Goal: Information Seeking & Learning: Learn about a topic

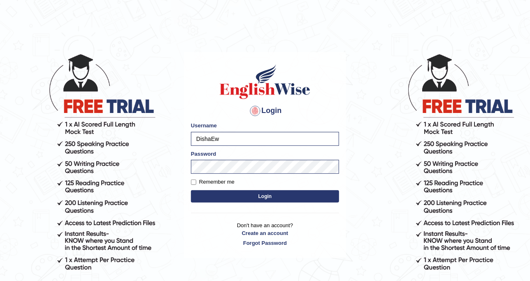
click at [223, 192] on button "Login" at bounding box center [265, 196] width 148 height 12
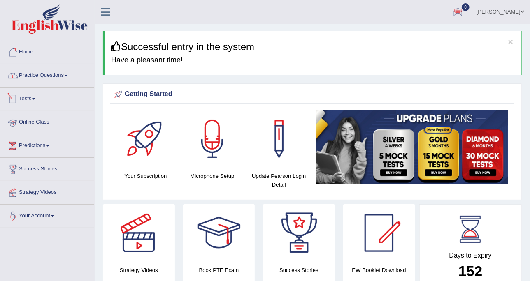
click at [30, 79] on link "Practice Questions" at bounding box center [47, 74] width 94 height 21
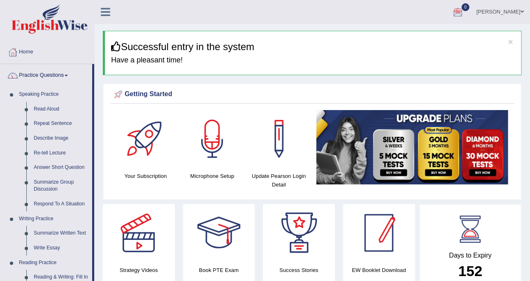
click at [375, 208] on div at bounding box center [379, 233] width 58 height 58
click at [231, 21] on ul "Disha Vij Toggle navigation Username: DishaEw Access Type: Online Subscription:…" at bounding box center [377, 11] width 305 height 23
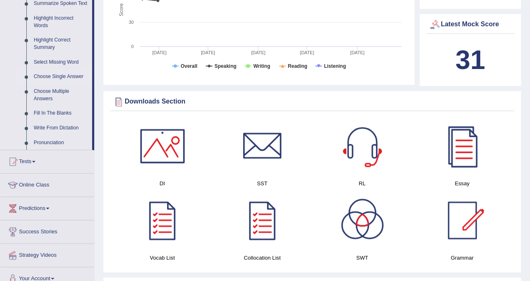
scroll to position [463, 0]
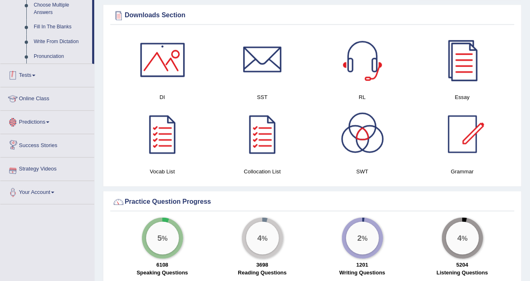
click at [39, 71] on link "Tests" at bounding box center [47, 74] width 94 height 21
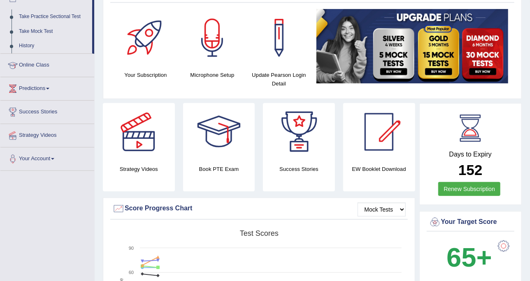
scroll to position [0, 0]
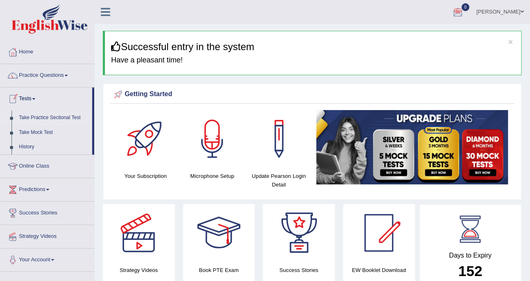
click at [53, 113] on link "Take Practice Sectional Test" at bounding box center [53, 118] width 77 height 15
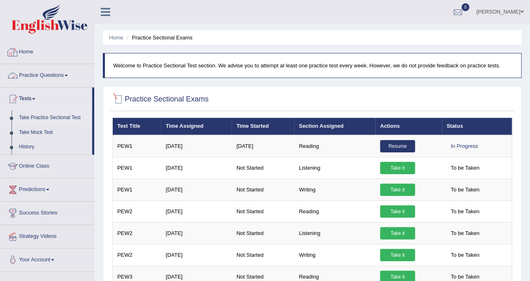
click at [73, 68] on link "Practice Questions" at bounding box center [47, 74] width 94 height 21
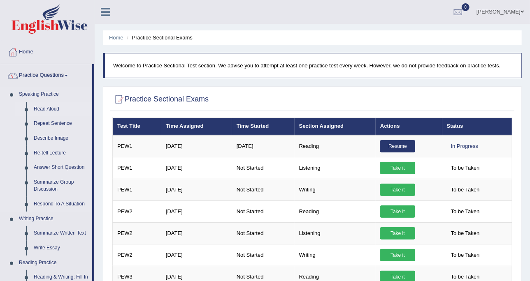
click at [51, 107] on link "Read Aloud" at bounding box center [61, 109] width 62 height 15
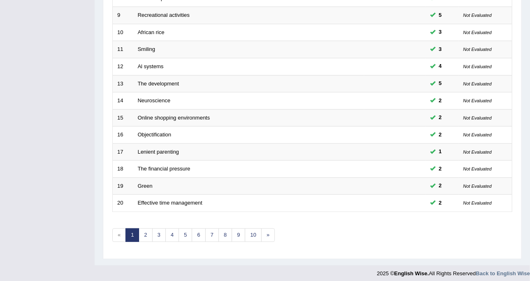
scroll to position [259, 0]
drag, startPoint x: 199, startPoint y: 228, endPoint x: 198, endPoint y: 222, distance: 6.3
click at [199, 228] on link "6" at bounding box center [199, 235] width 14 height 14
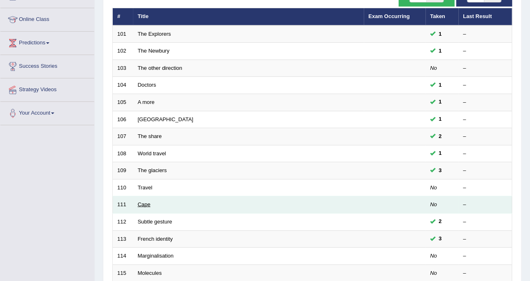
click at [144, 203] on link "Cape" at bounding box center [144, 205] width 13 height 6
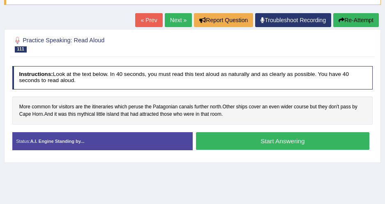
scroll to position [80, 0]
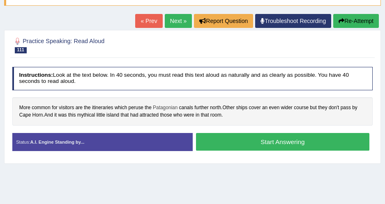
click at [172, 106] on span "Patagonian" at bounding box center [165, 107] width 25 height 7
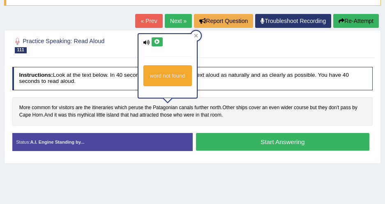
click at [155, 43] on icon at bounding box center [157, 41] width 6 height 5
click at [148, 42] on icon at bounding box center [147, 42] width 7 height 5
click at [154, 41] on icon at bounding box center [157, 41] width 6 height 5
click at [200, 33] on div at bounding box center [196, 36] width 10 height 10
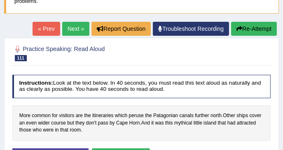
drag, startPoint x: 358, startPoint y: 0, endPoint x: 109, endPoint y: 70, distance: 258.8
click at [108, 62] on div at bounding box center [141, 52] width 258 height 21
click at [162, 115] on span "Patagonian" at bounding box center [165, 115] width 25 height 7
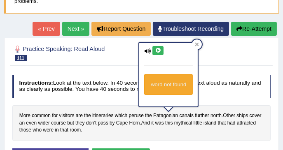
click at [154, 49] on button at bounding box center [157, 50] width 11 height 9
click at [127, 53] on h2 "Practice Speaking: Read Aloud 111 Cape" at bounding box center [92, 52] width 160 height 17
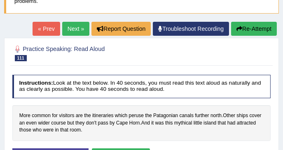
scroll to position [108, 0]
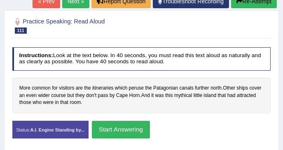
click at [102, 129] on button "Start Answering" at bounding box center [121, 130] width 58 height 18
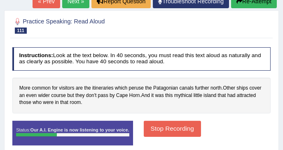
click at [149, 123] on button "Stop Recording" at bounding box center [172, 129] width 57 height 16
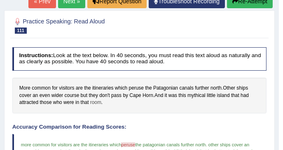
click at [95, 102] on span "room" at bounding box center [95, 102] width 11 height 7
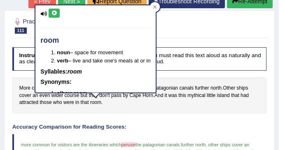
click at [153, 110] on div "More common for visitors are the itineraries which peruse the Patagonian canals…" at bounding box center [139, 96] width 254 height 36
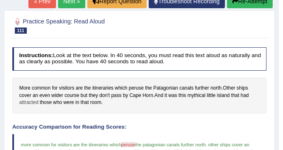
click at [32, 104] on span "attracted" at bounding box center [28, 102] width 19 height 7
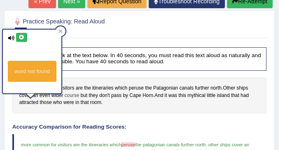
click at [71, 94] on span "course" at bounding box center [72, 95] width 15 height 7
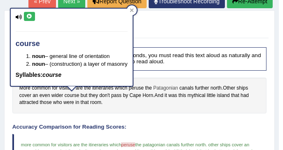
click at [160, 87] on span "Patagonian" at bounding box center [165, 88] width 25 height 7
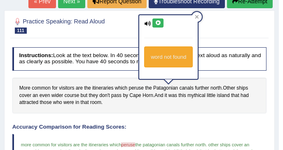
click at [250, 88] on div "More common for visitors are the itineraries which peruse the Patagonian canals…" at bounding box center [139, 96] width 254 height 36
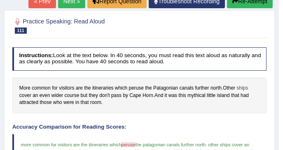
click at [246, 87] on span "ships" at bounding box center [242, 88] width 12 height 7
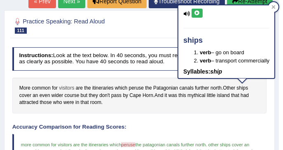
click at [63, 87] on span "visitors" at bounding box center [66, 88] width 15 height 7
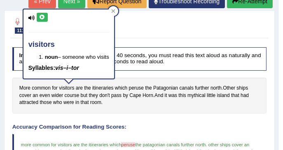
click at [111, 111] on div "More common for visitors are the itineraries which peruse the Patagonian canals…" at bounding box center [139, 96] width 254 height 36
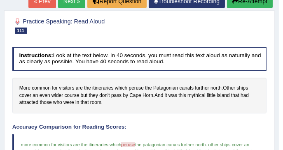
scroll to position [80, 0]
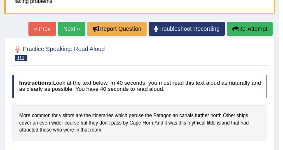
click at [258, 29] on button "Re-Attempt" at bounding box center [250, 29] width 46 height 14
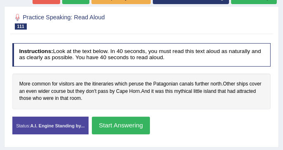
scroll to position [146, 0]
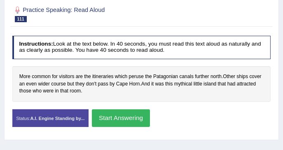
click at [109, 115] on button "Start Answering" at bounding box center [121, 118] width 58 height 18
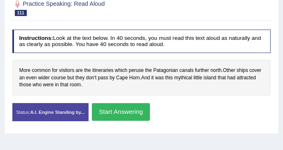
scroll to position [140, 0]
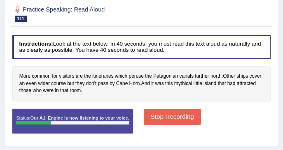
click at [144, 110] on button "Stop Recording" at bounding box center [172, 117] width 57 height 16
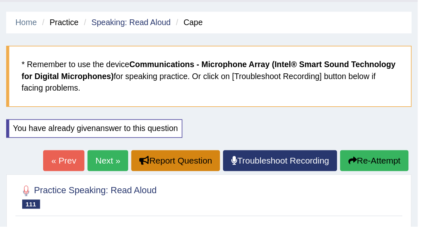
scroll to position [0, 0]
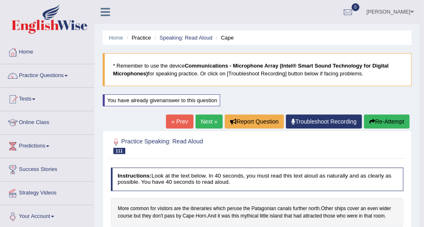
drag, startPoint x: 268, startPoint y: 0, endPoint x: 59, endPoint y: 74, distance: 221.6
click at [59, 74] on link "Practice Questions" at bounding box center [47, 74] width 94 height 21
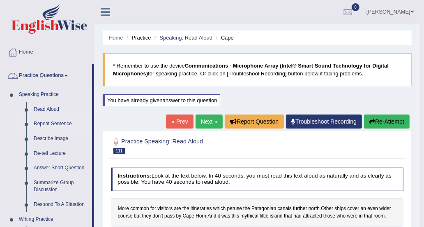
click at [51, 125] on link "Repeat Sentence" at bounding box center [61, 123] width 62 height 15
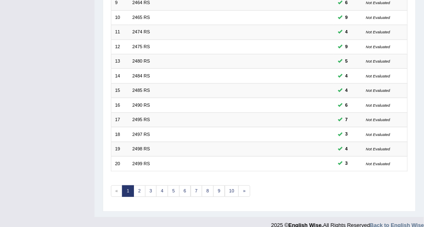
scroll to position [244, 0]
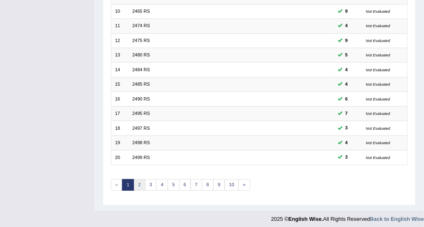
click at [140, 179] on link "2" at bounding box center [140, 185] width 12 height 12
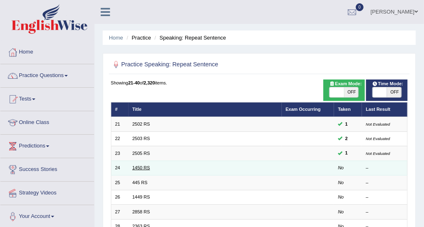
click at [144, 167] on link "1450 RS" at bounding box center [141, 167] width 18 height 5
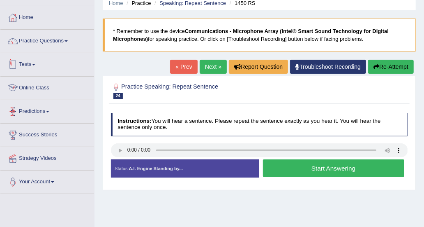
scroll to position [41, 0]
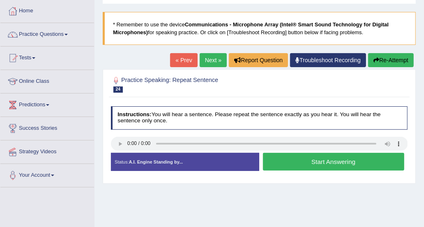
click at [290, 157] on button "Start Answering" at bounding box center [333, 162] width 141 height 18
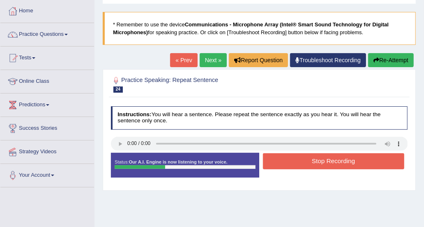
click at [286, 157] on button "Stop Recording" at bounding box center [333, 161] width 141 height 16
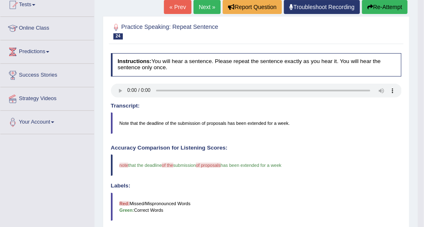
scroll to position [71, 0]
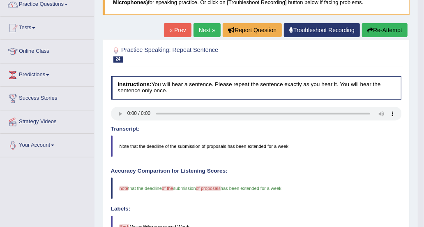
click at [362, 26] on button "Re-Attempt" at bounding box center [385, 30] width 46 height 14
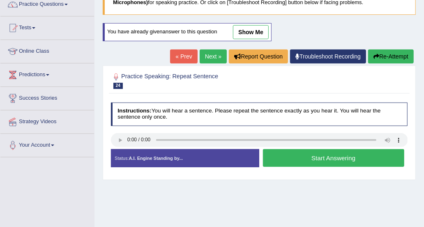
click at [329, 149] on button "Start Answering" at bounding box center [333, 158] width 141 height 18
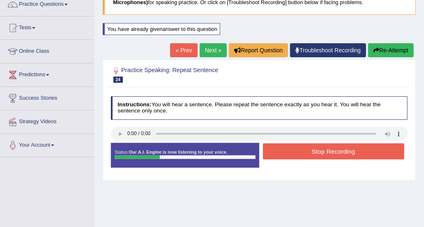
click at [329, 148] on button "Stop Recording" at bounding box center [333, 151] width 141 height 16
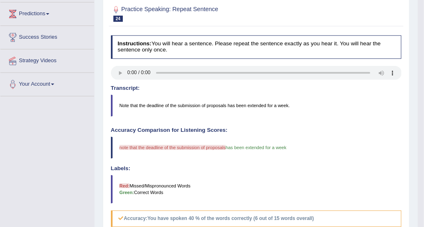
scroll to position [91, 0]
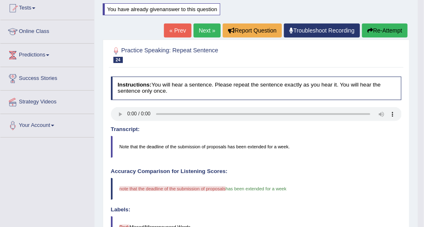
click at [388, 32] on button "Re-Attempt" at bounding box center [385, 30] width 46 height 14
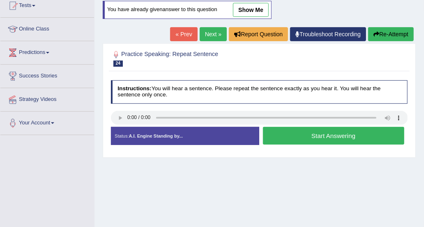
click at [289, 132] on button "Start Answering" at bounding box center [333, 136] width 141 height 18
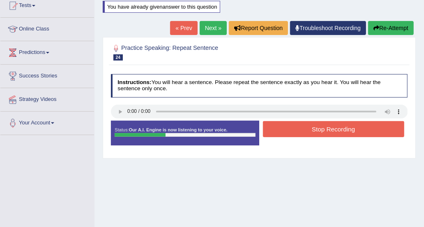
click at [289, 132] on button "Stop Recording" at bounding box center [333, 129] width 141 height 16
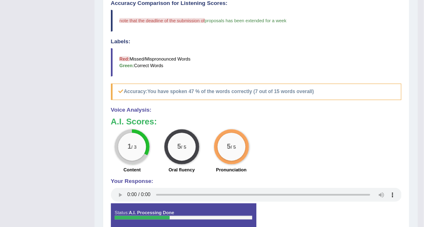
scroll to position [214, 0]
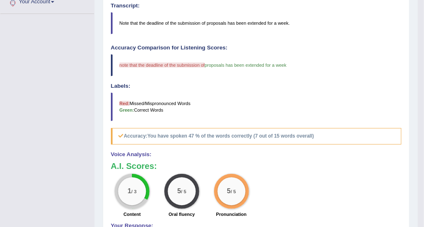
click at [212, 65] on span "proposals has been extended for a week" at bounding box center [246, 65] width 82 height 5
click at [218, 24] on blockquote "Note that the deadline of the submission of proposals has been extended for a w…" at bounding box center [256, 22] width 291 height 21
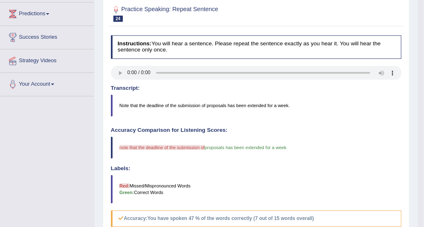
scroll to position [0, 0]
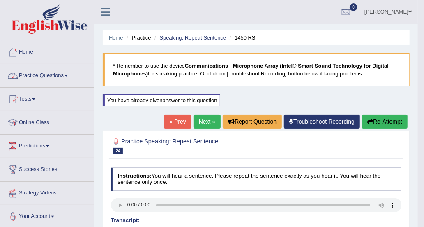
click at [56, 80] on link "Practice Questions" at bounding box center [47, 74] width 94 height 21
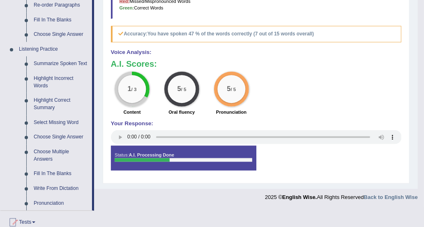
scroll to position [329, 0]
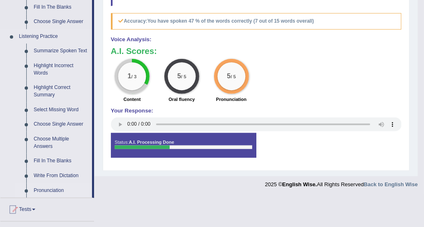
click at [60, 187] on link "Pronunciation" at bounding box center [61, 190] width 62 height 15
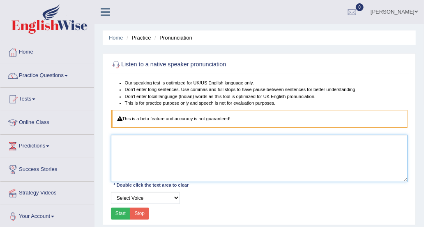
click at [154, 150] on textarea at bounding box center [259, 157] width 297 height 47
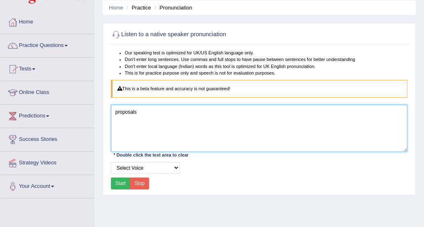
scroll to position [41, 0]
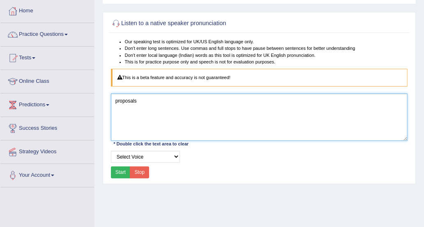
type textarea "proposals"
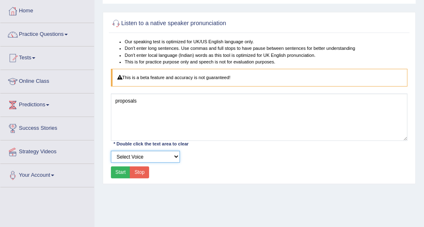
click at [158, 153] on select "Select Voice" at bounding box center [145, 157] width 69 height 12
click at [111, 151] on select "Select Voice" at bounding box center [145, 157] width 69 height 12
drag, startPoint x: 177, startPoint y: 155, endPoint x: 158, endPoint y: 161, distance: 19.5
click at [177, 155] on select "Select Voice" at bounding box center [145, 157] width 69 height 12
drag, startPoint x: 116, startPoint y: 185, endPoint x: 118, endPoint y: 180, distance: 5.0
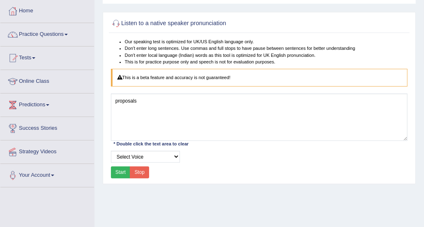
click at [116, 185] on div "Home Practice Pronunciation Listen to a native speaker pronunciation Our speaki…" at bounding box center [260, 164] width 330 height 411
click at [120, 171] on button "Start" at bounding box center [121, 172] width 20 height 12
click at [124, 169] on button "Start" at bounding box center [121, 172] width 20 height 12
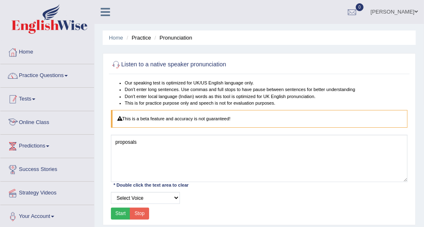
click at [61, 76] on link "Practice Questions" at bounding box center [47, 74] width 94 height 21
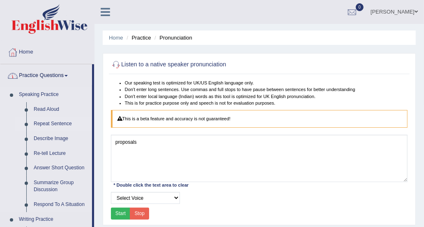
click at [57, 120] on link "Repeat Sentence" at bounding box center [61, 123] width 62 height 15
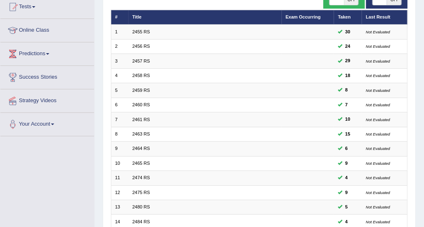
scroll to position [206, 0]
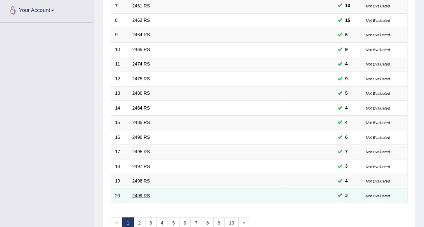
click at [141, 193] on link "2499 RS" at bounding box center [141, 195] width 18 height 5
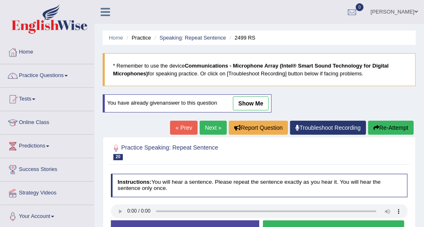
click at [373, 123] on button "Re-Attempt" at bounding box center [391, 127] width 46 height 14
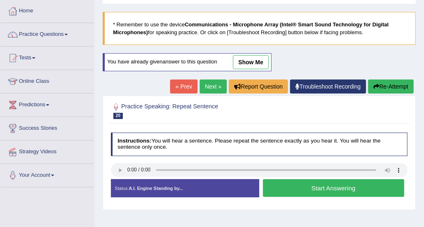
click at [284, 181] on button "Start Answering" at bounding box center [333, 188] width 141 height 18
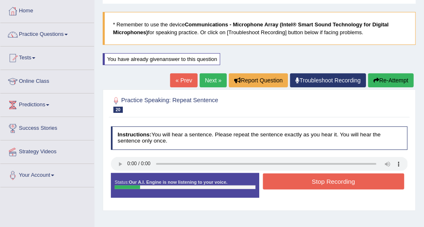
click at [295, 174] on button "Stop Recording" at bounding box center [333, 181] width 141 height 16
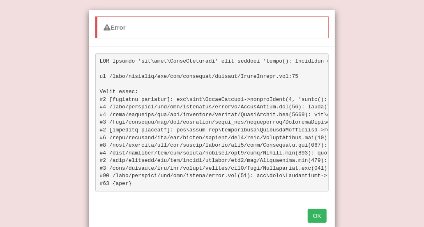
scroll to position [205, 0]
click at [319, 215] on button "OK" at bounding box center [317, 215] width 19 height 14
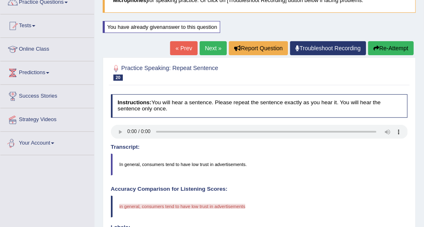
scroll to position [0, 0]
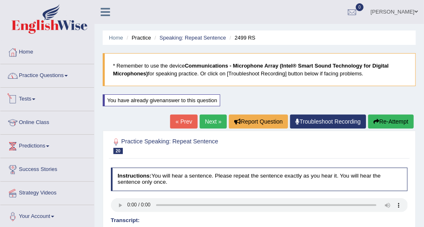
click at [61, 64] on link "Practice Questions" at bounding box center [47, 74] width 94 height 21
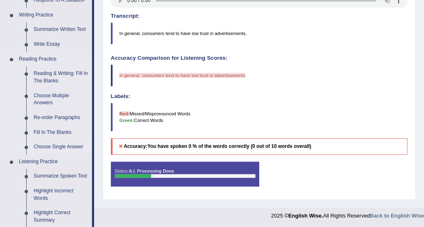
scroll to position [206, 0]
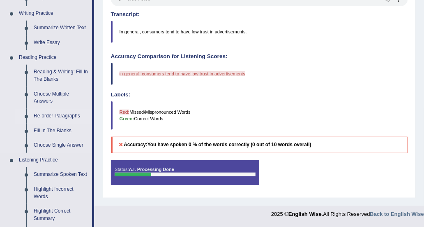
click at [70, 113] on link "Re-order Paragraphs" at bounding box center [61, 116] width 62 height 15
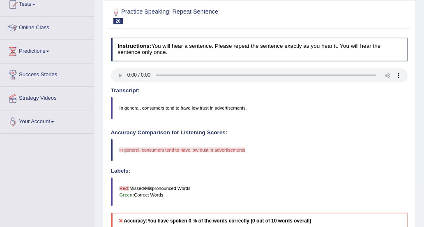
scroll to position [113, 0]
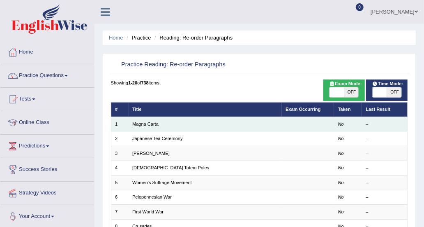
click at [143, 118] on td "Magna Carta" at bounding box center [205, 124] width 153 height 14
click at [145, 124] on link "Magna Carta" at bounding box center [145, 123] width 26 height 5
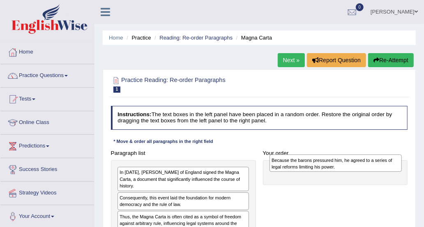
drag, startPoint x: 222, startPoint y: 174, endPoint x: 410, endPoint y: 165, distance: 189.0
click at [410, 165] on div "Paragraph list Because the barons pressured him, he agreed to a series of legal…" at bounding box center [259, 200] width 304 height 106
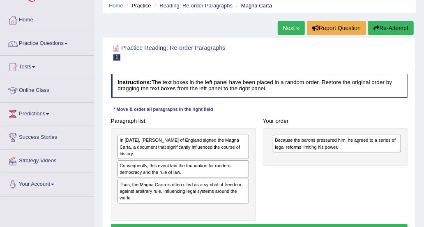
scroll to position [41, 0]
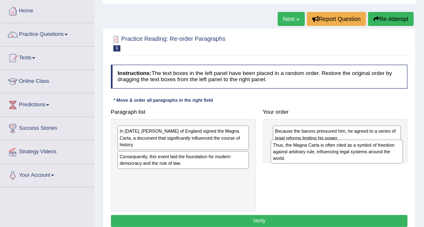
drag, startPoint x: 211, startPoint y: 173, endPoint x: 394, endPoint y: 156, distance: 183.4
click at [394, 156] on div "Thus, the Magna Carta is often cited as a symbol of freedom against arbitrary r…" at bounding box center [337, 151] width 132 height 24
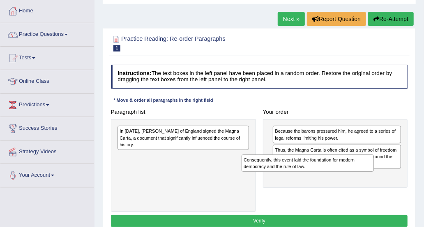
drag, startPoint x: 213, startPoint y: 158, endPoint x: 366, endPoint y: 177, distance: 153.8
click at [366, 177] on div "Paragraph list In [DATE], [PERSON_NAME] of England signed the Magna Carta, a do…" at bounding box center [259, 159] width 304 height 106
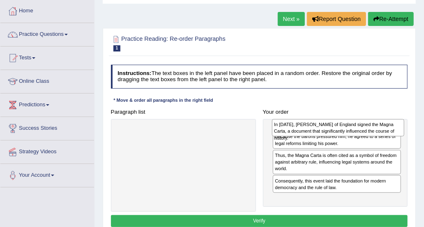
drag, startPoint x: 220, startPoint y: 134, endPoint x: 403, endPoint y: 130, distance: 183.9
click at [403, 130] on div "In 1215, King John of England signed the Magna Carta, a document that significa…" at bounding box center [338, 127] width 132 height 17
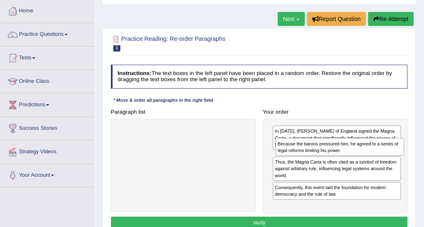
drag, startPoint x: 362, startPoint y: 151, endPoint x: 368, endPoint y: 151, distance: 5.8
click at [368, 151] on div "Because the barons pressured him, he agreed to a series of legal reforms limiti…" at bounding box center [340, 146] width 129 height 17
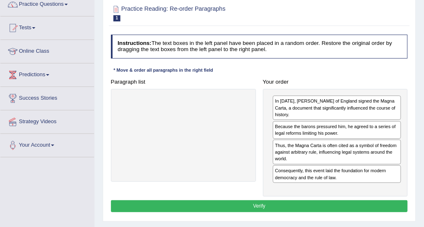
scroll to position [82, 0]
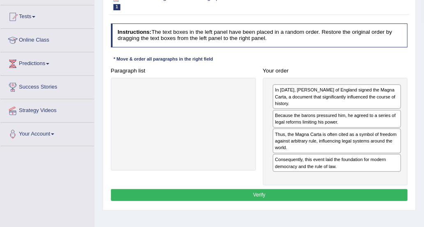
click at [357, 189] on button "Verify" at bounding box center [259, 195] width 297 height 12
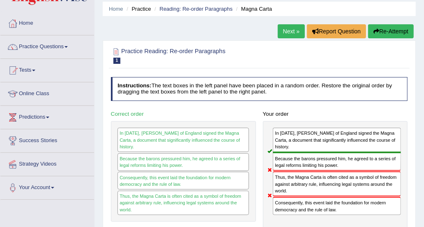
scroll to position [0, 0]
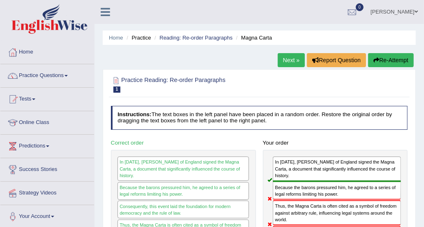
click at [288, 53] on link "Next »" at bounding box center [291, 60] width 27 height 14
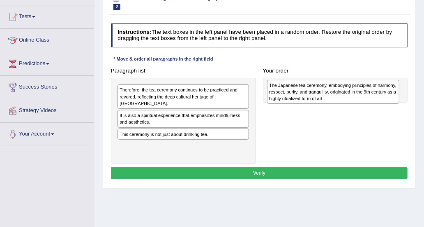
drag, startPoint x: 195, startPoint y: 111, endPoint x: 373, endPoint y: 91, distance: 179.2
click at [373, 91] on div "The Japanese tea ceremony, embodying principles of harmony, respect, purity, an…" at bounding box center [333, 92] width 132 height 24
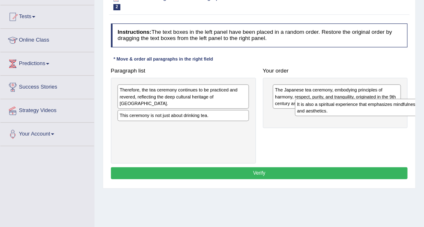
drag, startPoint x: 195, startPoint y: 109, endPoint x: 391, endPoint y: 112, distance: 196.2
click at [391, 112] on div "It is also a spiritual experience that emphasizes mindfulness and aesthetics." at bounding box center [361, 107] width 132 height 17
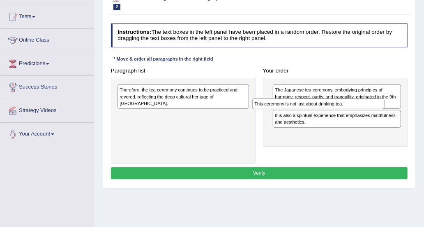
drag, startPoint x: 227, startPoint y: 104, endPoint x: 388, endPoint y: 106, distance: 160.8
click at [388, 106] on div "Paragraph list Therefore, the tea ceremony continues to be practiced and revere…" at bounding box center [259, 114] width 304 height 99
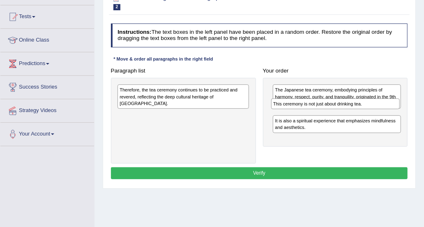
drag, startPoint x: 307, startPoint y: 133, endPoint x: 307, endPoint y: 109, distance: 24.7
click at [307, 109] on div "The Japanese tea ceremony, embodying principles of harmony, respect, purity, an…" at bounding box center [335, 112] width 145 height 69
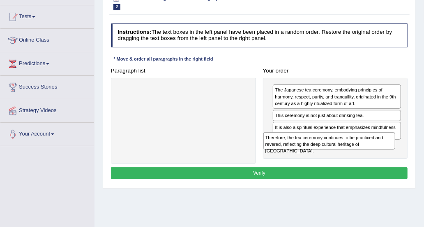
drag, startPoint x: 219, startPoint y: 96, endPoint x: 392, endPoint y: 156, distance: 183.5
click at [392, 156] on div "Paragraph list Therefore, the tea ceremony continues to be practiced and revere…" at bounding box center [259, 114] width 304 height 99
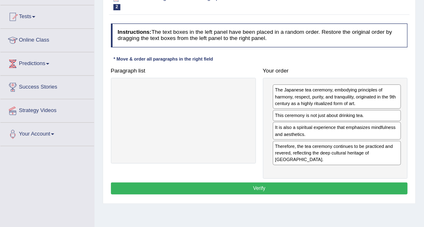
click at [371, 182] on button "Verify" at bounding box center [259, 188] width 297 height 12
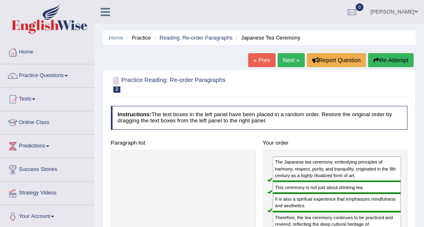
click at [294, 62] on link "Next »" at bounding box center [291, 60] width 27 height 14
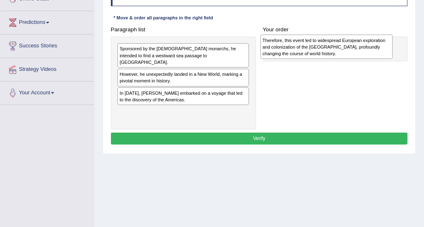
drag, startPoint x: 215, startPoint y: 75, endPoint x: 385, endPoint y: 50, distance: 172.1
click at [385, 50] on div "Therefore, this event led to widespread European exploration and colonization o…" at bounding box center [327, 47] width 132 height 24
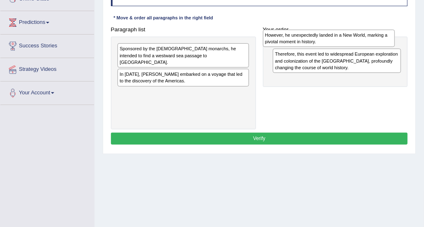
drag, startPoint x: 181, startPoint y: 67, endPoint x: 361, endPoint y: 38, distance: 182.5
click at [361, 38] on div "However, he unexpectedly landed in a New World, marking a pivotal moment in his…" at bounding box center [329, 38] width 132 height 17
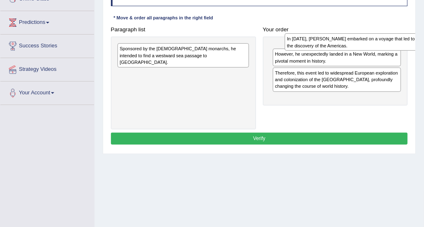
drag, startPoint x: 196, startPoint y: 66, endPoint x: 395, endPoint y: 39, distance: 200.8
click at [395, 39] on div "In 1492, Christopher Columbus embarked on a voyage that led to the discovery of…" at bounding box center [351, 41] width 132 height 17
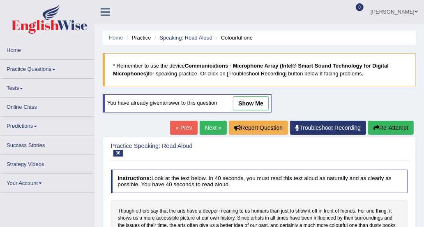
click at [46, 71] on link "Practice Questions" at bounding box center [47, 68] width 94 height 16
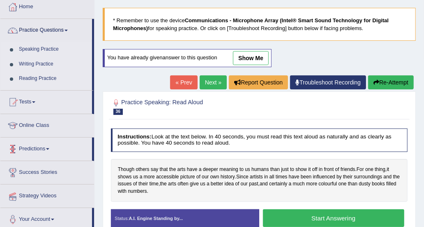
scroll to position [82, 0]
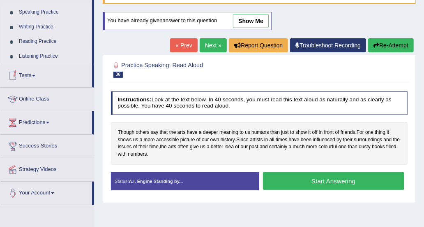
click at [48, 40] on link "Reading Practice" at bounding box center [53, 41] width 77 height 15
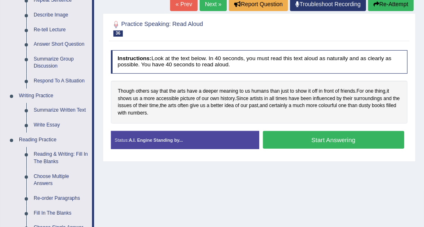
scroll to position [206, 0]
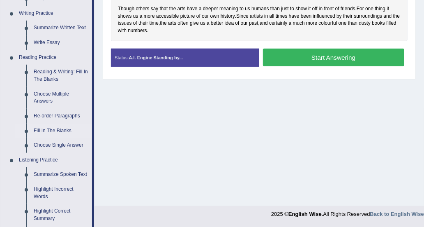
click at [66, 131] on link "Fill In The Blanks" at bounding box center [61, 130] width 62 height 15
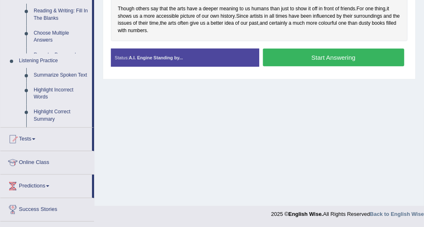
scroll to position [205, 0]
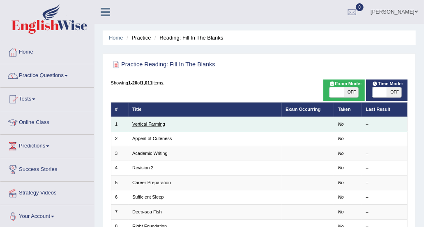
click at [157, 122] on link "Vertical Farming" at bounding box center [148, 123] width 33 height 5
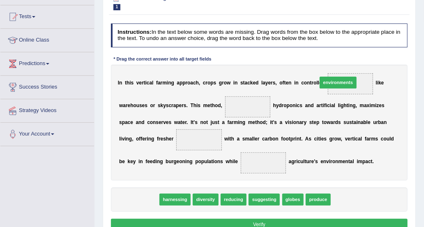
drag, startPoint x: 145, startPoint y: 191, endPoint x: 380, endPoint y: 54, distance: 271.5
click at [380, 54] on div "Instructions: In the text below some words are missing. Drag words from the box…" at bounding box center [259, 128] width 301 height 216
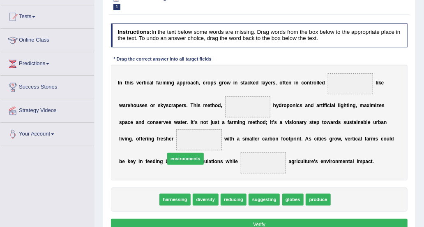
drag, startPoint x: 152, startPoint y: 195, endPoint x: 198, endPoint y: 152, distance: 63.4
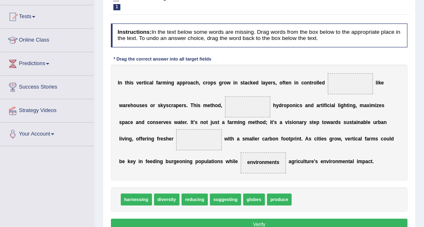
drag, startPoint x: 187, startPoint y: 161, endPoint x: 321, endPoint y: 80, distance: 157.2
click at [321, 80] on div "I n t h i s v e r t i c a l f a r m i n g a p p r o a c h , c r o p s g r o w i…" at bounding box center [259, 123] width 297 height 116
drag, startPoint x: 191, startPoint y: 161, endPoint x: 367, endPoint y: 69, distance: 198.8
click at [307, 123] on b at bounding box center [308, 122] width 3 height 6
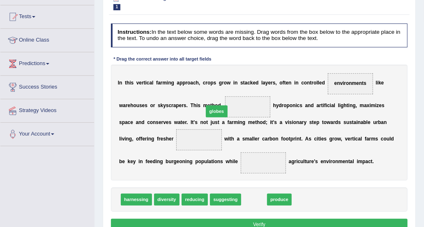
drag, startPoint x: 255, startPoint y: 199, endPoint x: 211, endPoint y: 95, distance: 112.5
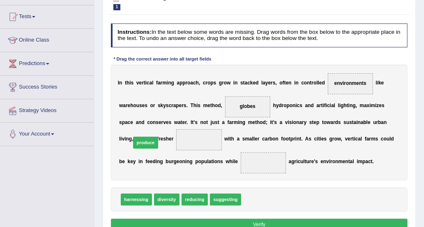
drag, startPoint x: 249, startPoint y: 197, endPoint x: 117, endPoint y: 128, distance: 149.2
click at [168, 199] on span "diversity" at bounding box center [166, 199] width 25 height 12
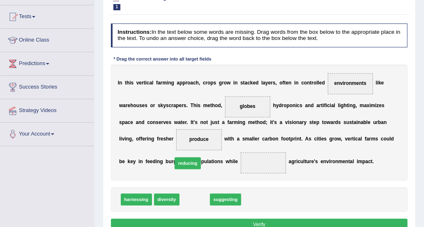
drag, startPoint x: 183, startPoint y: 199, endPoint x: 194, endPoint y: 167, distance: 34.1
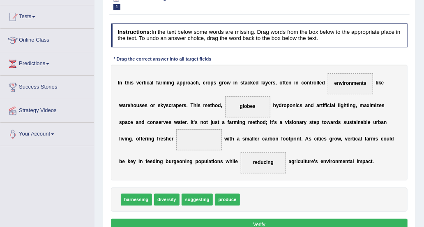
scroll to position [123, 0]
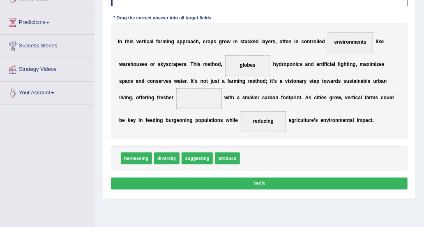
click at [264, 177] on button "Verify" at bounding box center [259, 183] width 297 height 12
drag, startPoint x: 214, startPoint y: 157, endPoint x: 120, endPoint y: 90, distance: 115.5
click at [194, 180] on button "Verify" at bounding box center [259, 183] width 297 height 12
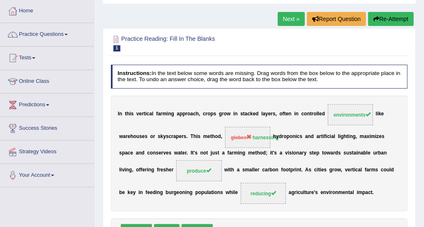
scroll to position [0, 0]
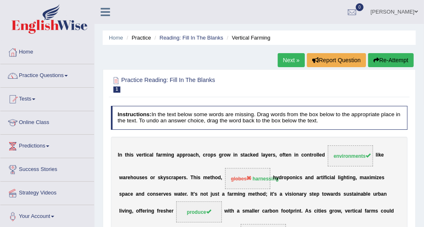
click at [295, 63] on link "Next »" at bounding box center [291, 60] width 27 height 14
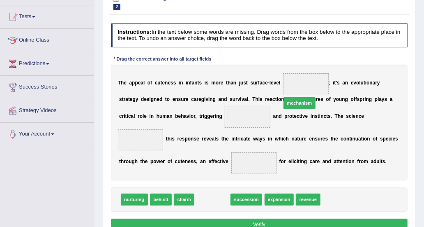
drag, startPoint x: 198, startPoint y: 187, endPoint x: 301, endPoint y: 73, distance: 152.9
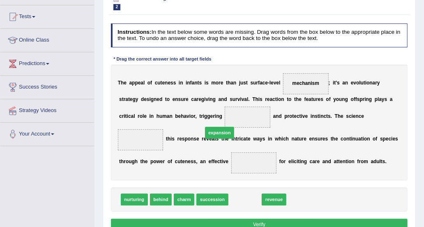
drag, startPoint x: 230, startPoint y: 184, endPoint x: 195, endPoint y: 107, distance: 84.3
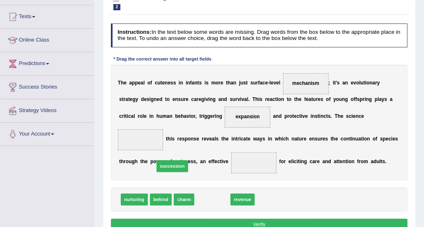
drag, startPoint x: 205, startPoint y: 187, endPoint x: 153, endPoint y: 145, distance: 66.4
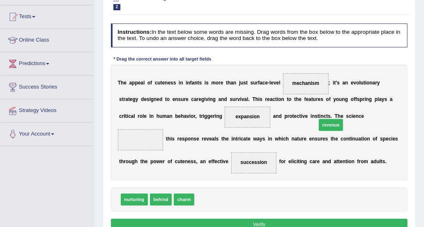
drag, startPoint x: 205, startPoint y: 184, endPoint x: 357, endPoint y: 108, distance: 169.9
click at [290, 218] on button "Verify" at bounding box center [259, 224] width 297 height 12
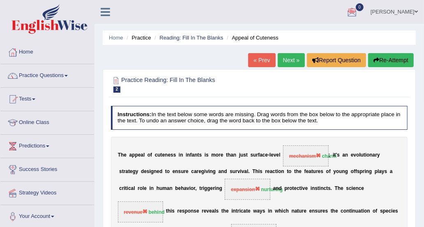
click at [276, 42] on ul "Home Practice Reading: Fill In The Blanks Appeal of Cuteness" at bounding box center [259, 37] width 313 height 14
drag, startPoint x: 310, startPoint y: 159, endPoint x: 310, endPoint y: 149, distance: 9.9
click at [310, 159] on span "mechanism charm" at bounding box center [306, 155] width 46 height 21
click at [296, 57] on link "Next »" at bounding box center [291, 60] width 27 height 14
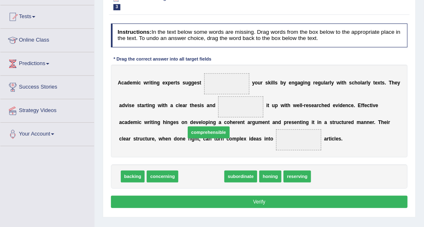
scroll to position [82, 0]
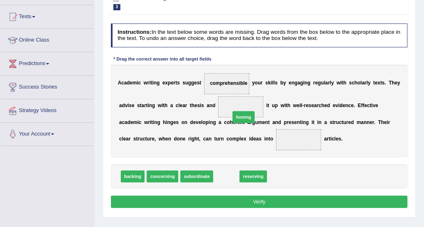
drag, startPoint x: 220, startPoint y: 174, endPoint x: 241, endPoint y: 104, distance: 72.8
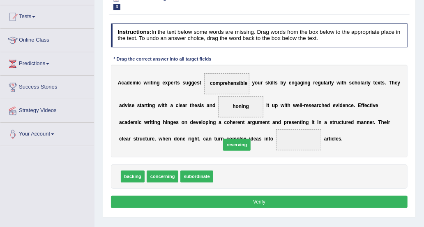
drag, startPoint x: 227, startPoint y: 177, endPoint x: 239, endPoint y: 135, distance: 43.2
click at [267, 198] on button "Verify" at bounding box center [259, 201] width 297 height 12
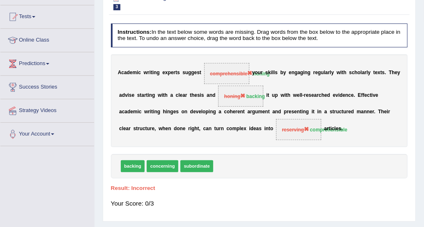
click at [326, 174] on div "backing concerning subordinate" at bounding box center [259, 166] width 297 height 24
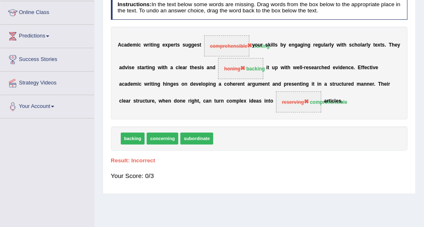
scroll to position [123, 0]
